Goal: Task Accomplishment & Management: Manage account settings

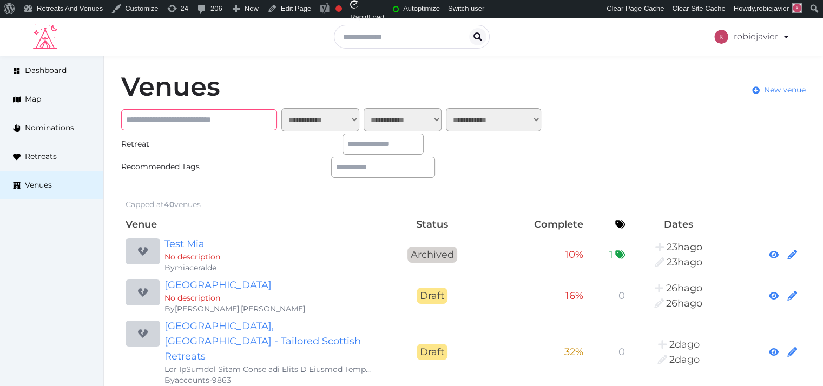
click at [254, 116] on input "text" at bounding box center [199, 119] width 156 height 21
paste input "**********"
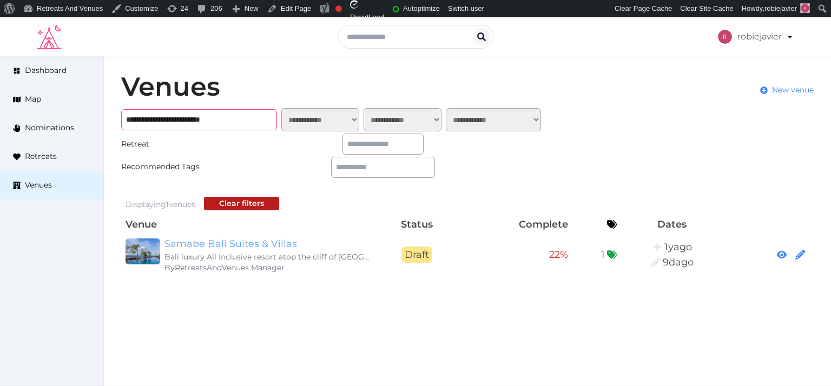
type input "**********"
click at [198, 246] on link "Samabe Bali Suites & Villas" at bounding box center [269, 244] width 208 height 15
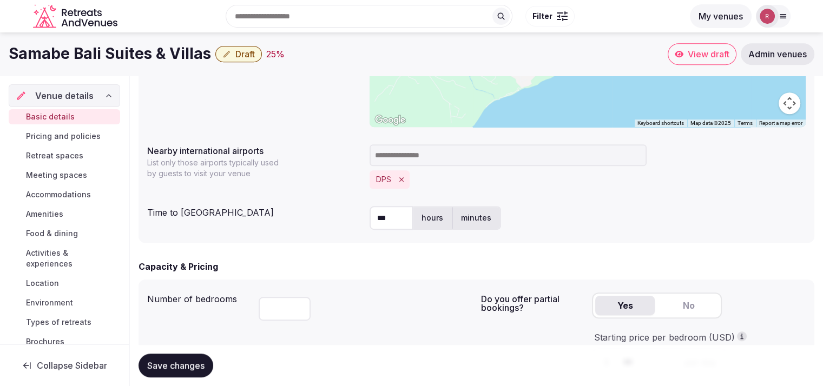
scroll to position [123, 0]
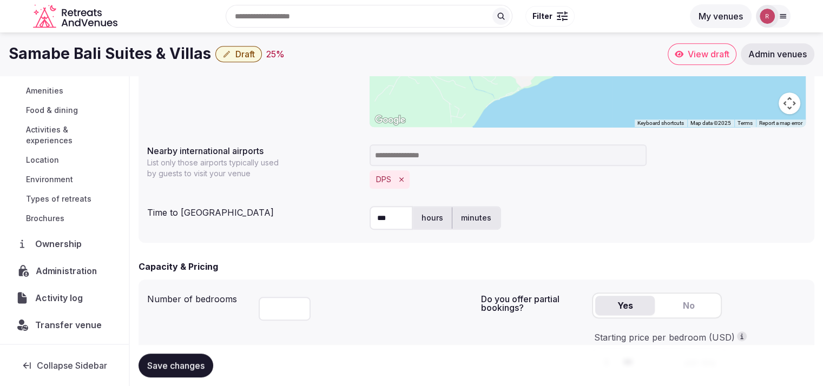
click at [56, 270] on span "Administration" at bounding box center [69, 271] width 66 height 13
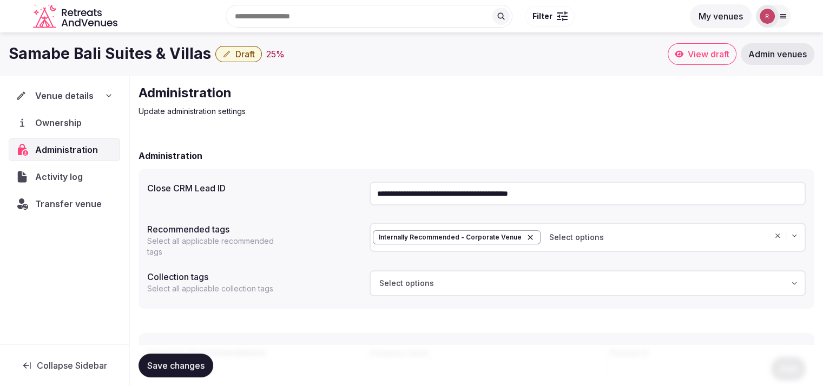
scroll to position [87, 0]
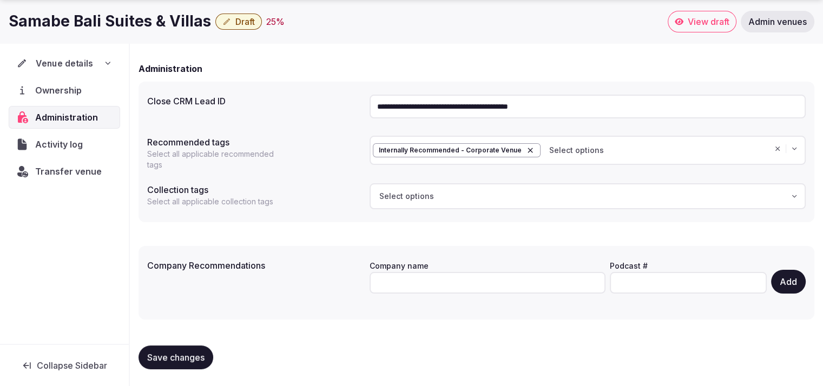
click at [53, 54] on div "Venue details" at bounding box center [64, 63] width 109 height 22
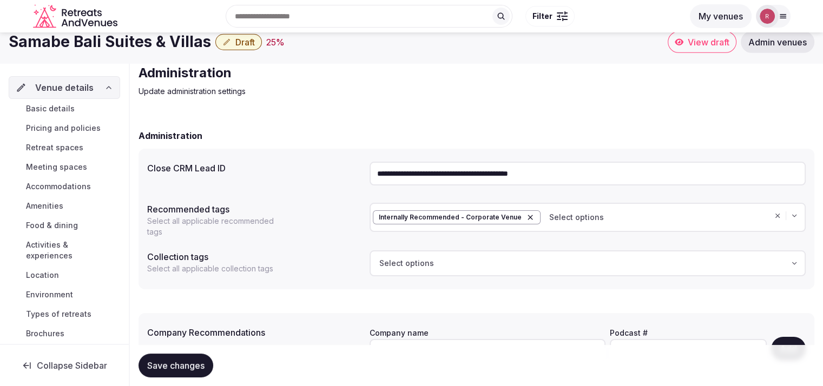
scroll to position [0, 0]
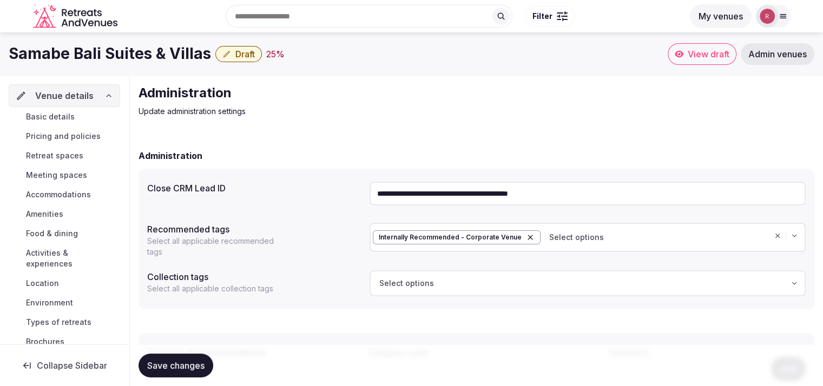
click at [104, 94] on icon at bounding box center [108, 95] width 9 height 9
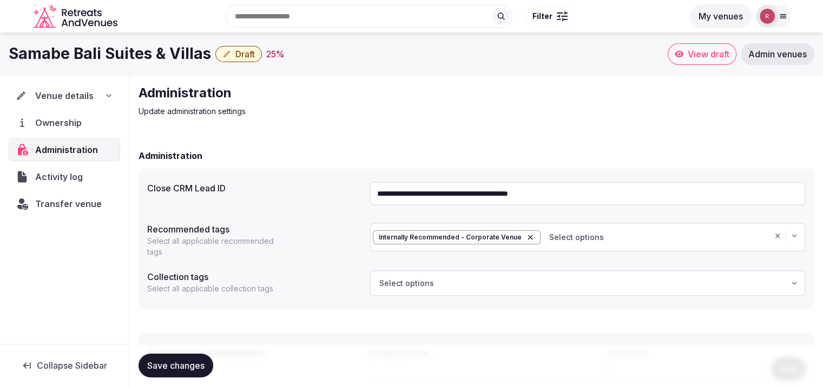
scroll to position [87, 0]
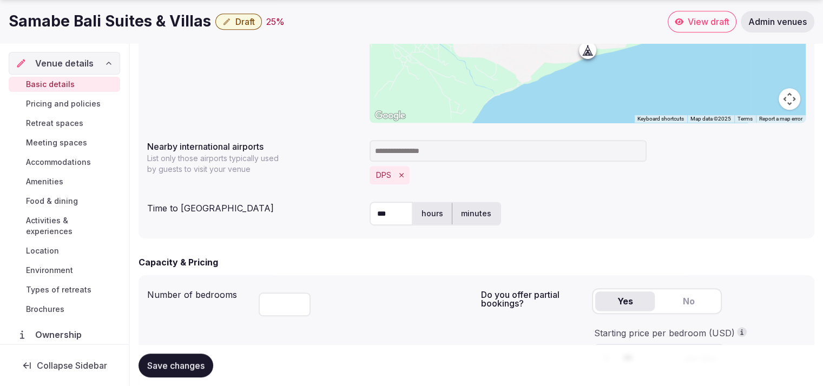
scroll to position [91, 0]
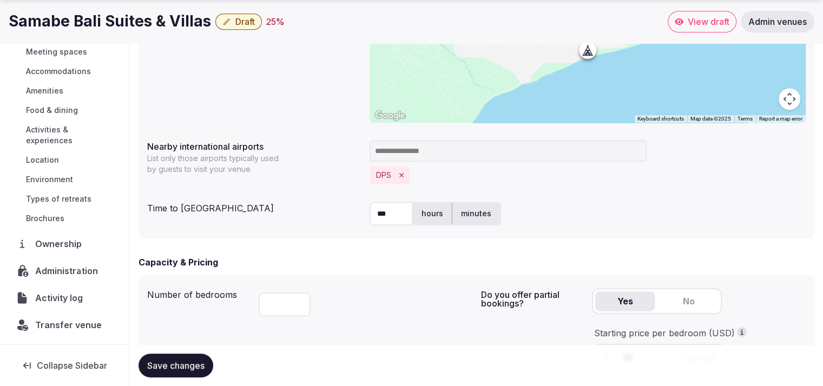
click at [60, 270] on span "Administration" at bounding box center [68, 271] width 67 height 13
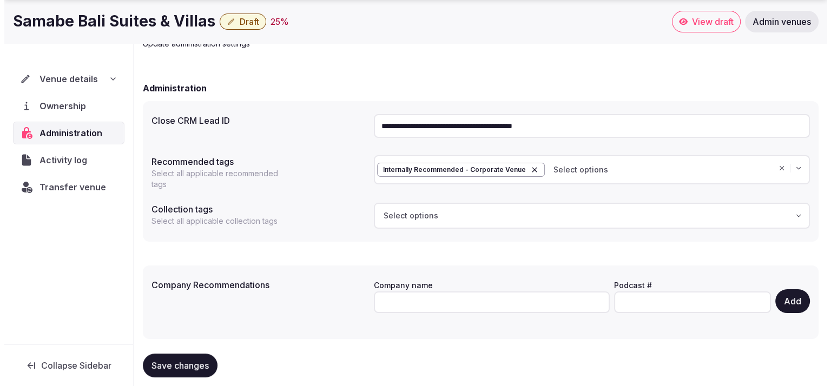
scroll to position [87, 0]
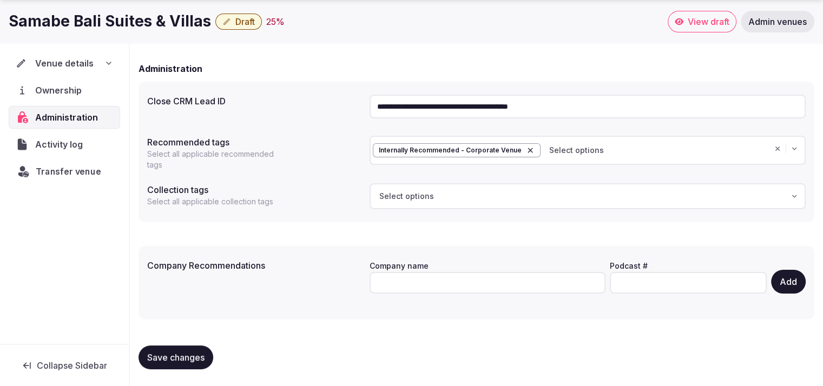
click at [50, 163] on div "Transfer venue" at bounding box center [64, 171] width 109 height 22
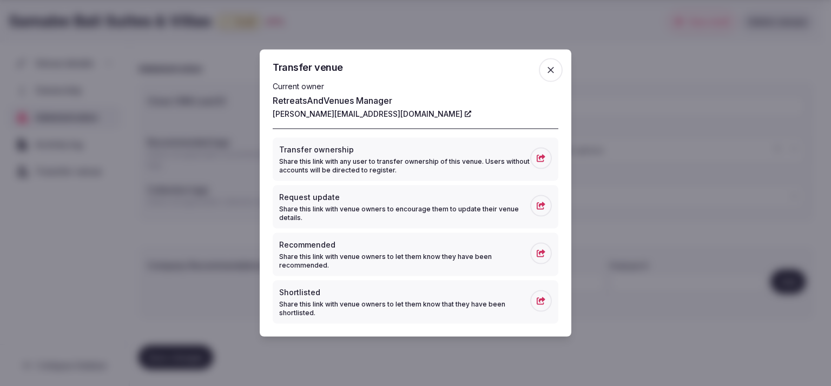
click at [405, 255] on p "Share this link with venue owners to let them know they have been recommended." at bounding box center [404, 261] width 251 height 17
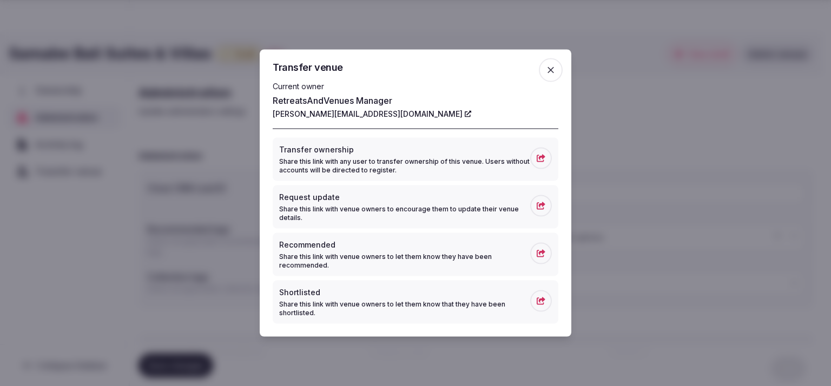
scroll to position [87, 0]
